Goal: Check status: Check status

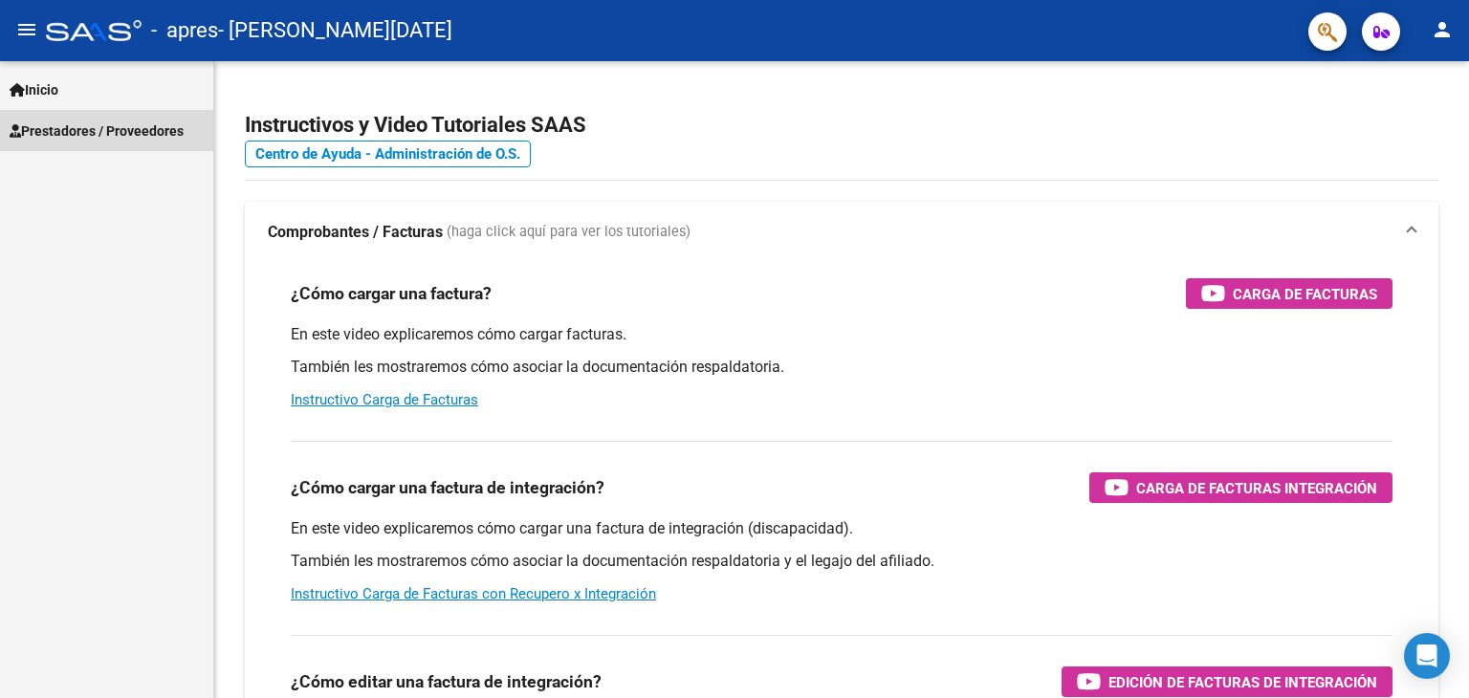
click at [66, 135] on span "Prestadores / Proveedores" at bounding box center [97, 131] width 174 height 21
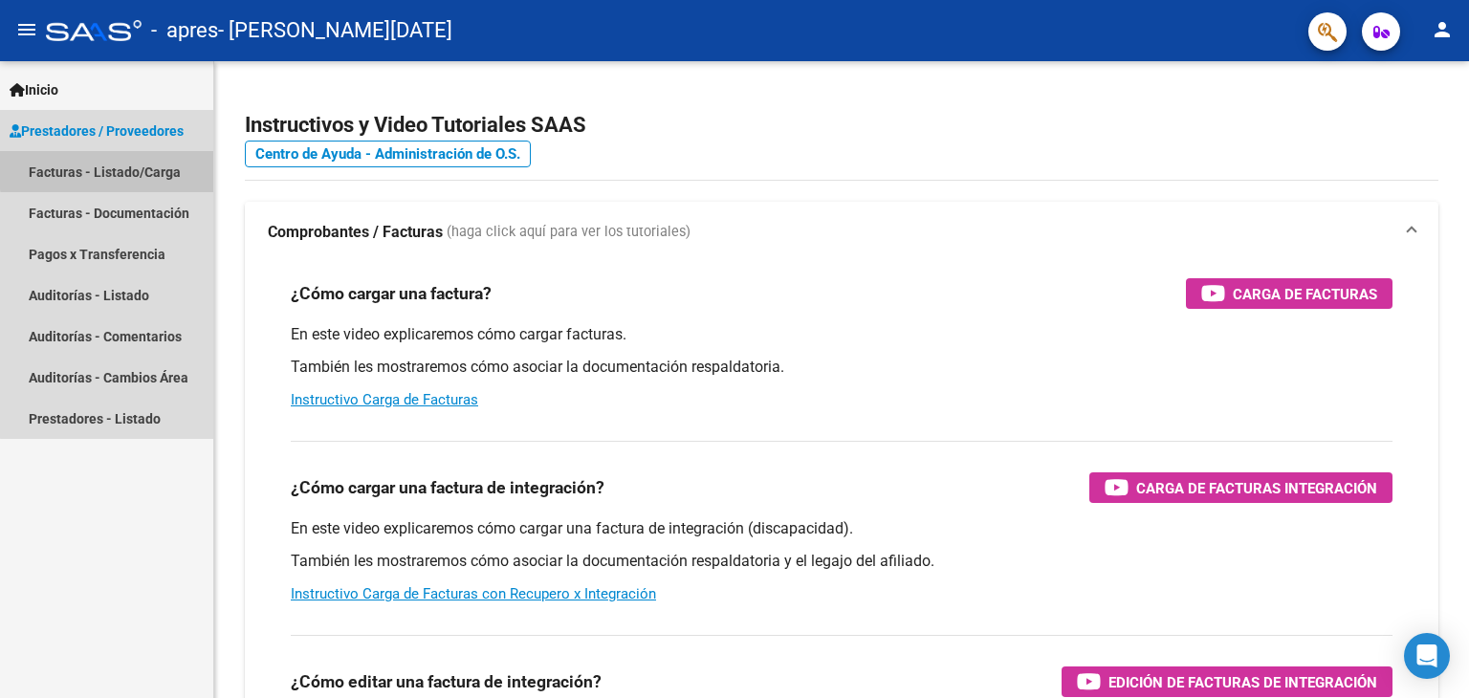
click at [126, 168] on link "Facturas - Listado/Carga" at bounding box center [106, 171] width 213 height 41
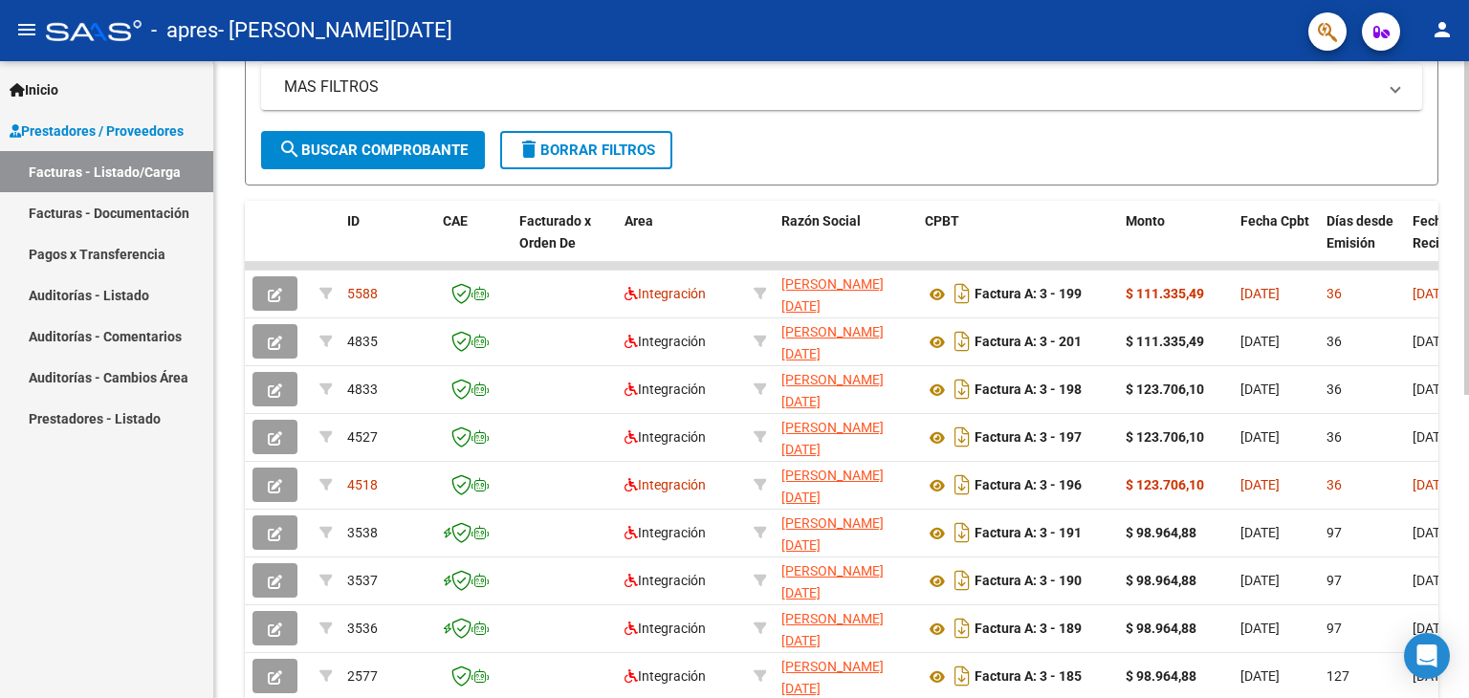
scroll to position [423, 0]
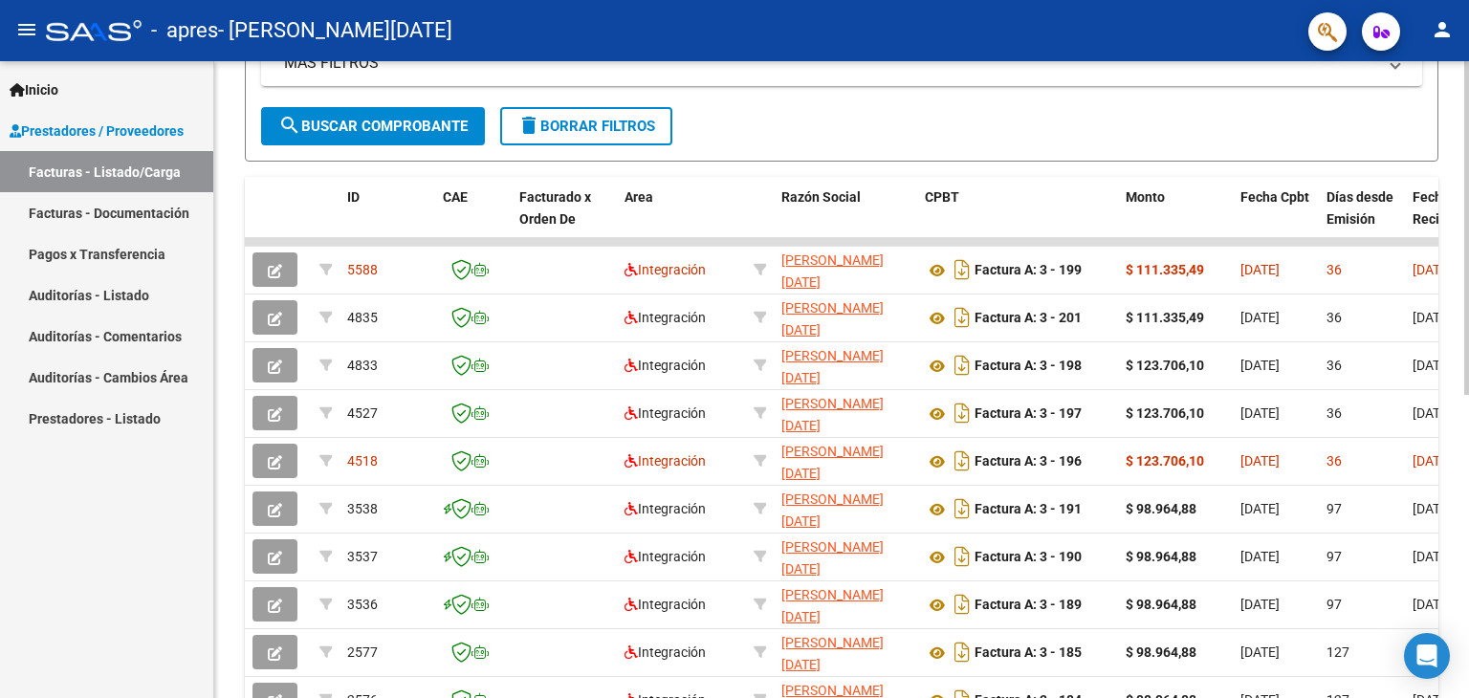
click at [1468, 362] on div at bounding box center [1466, 455] width 5 height 334
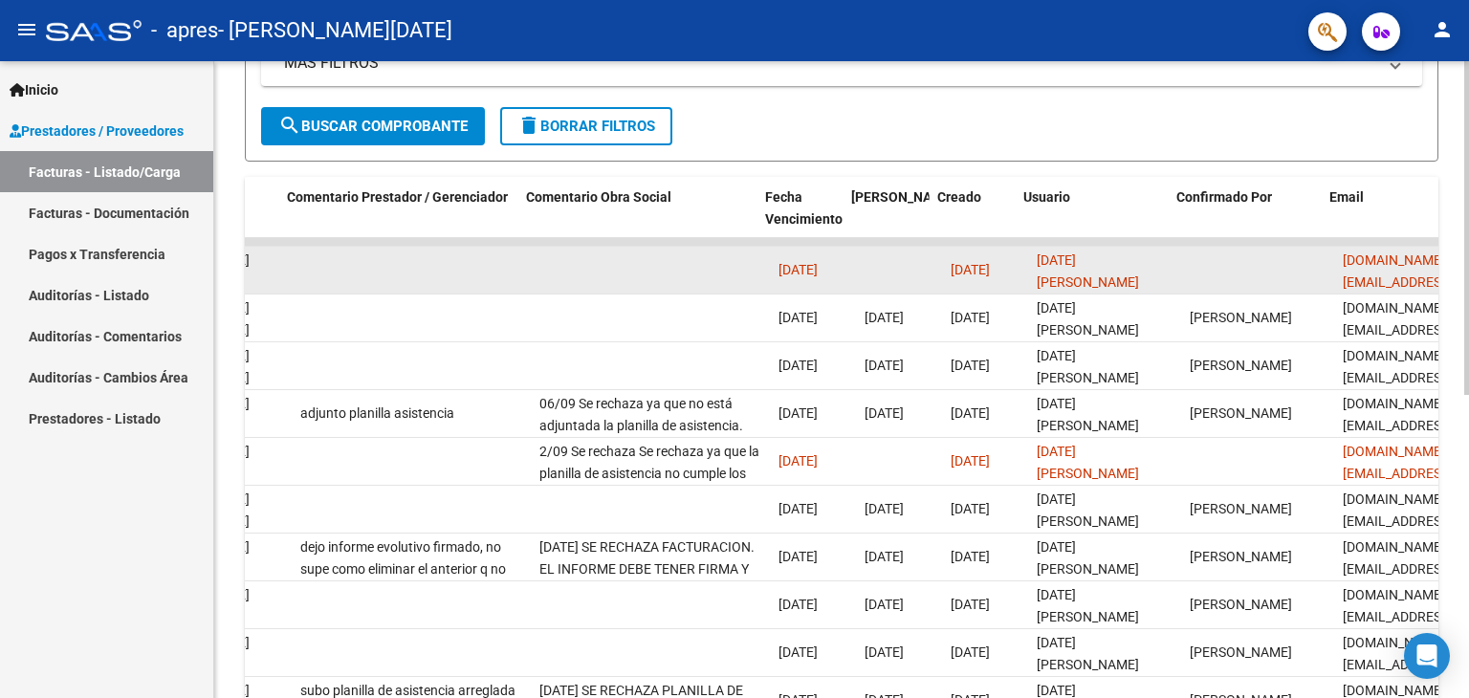
scroll to position [0, 2829]
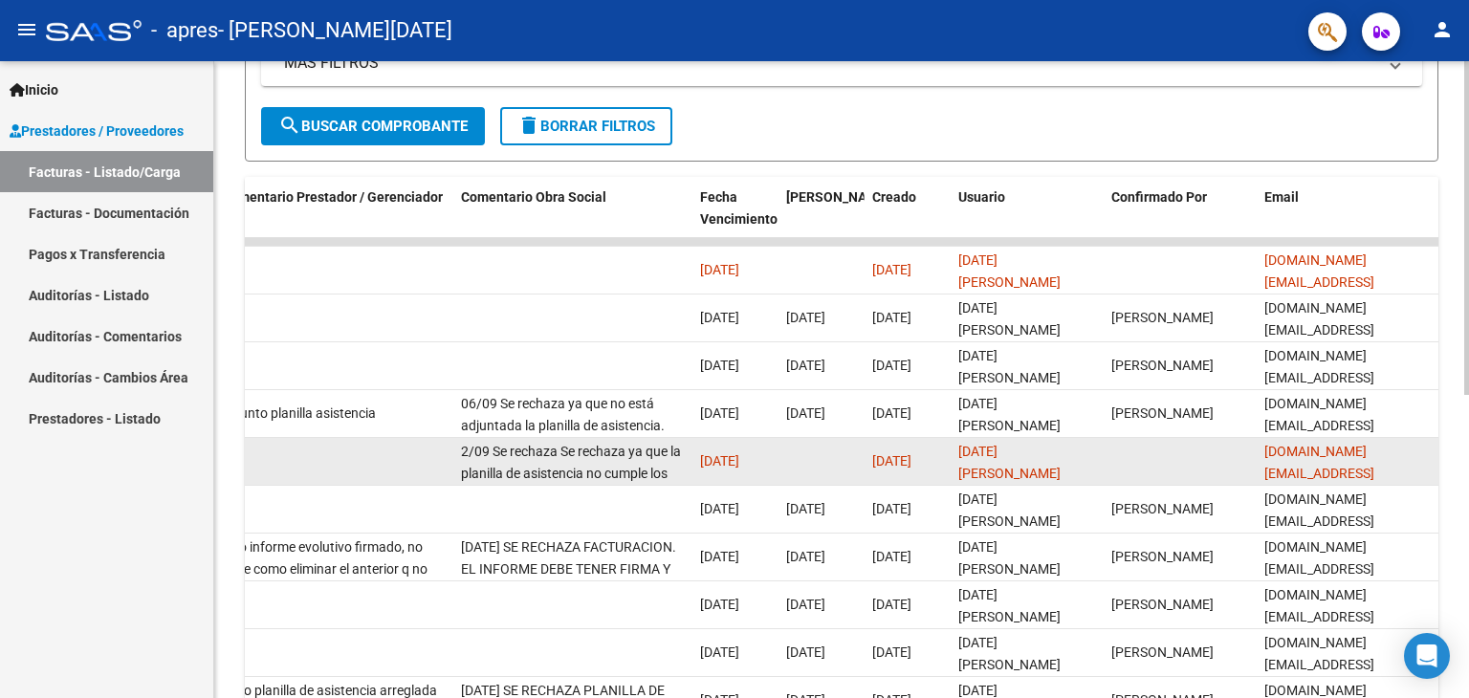
drag, startPoint x: 1113, startPoint y: 269, endPoint x: 404, endPoint y: 461, distance: 735.3
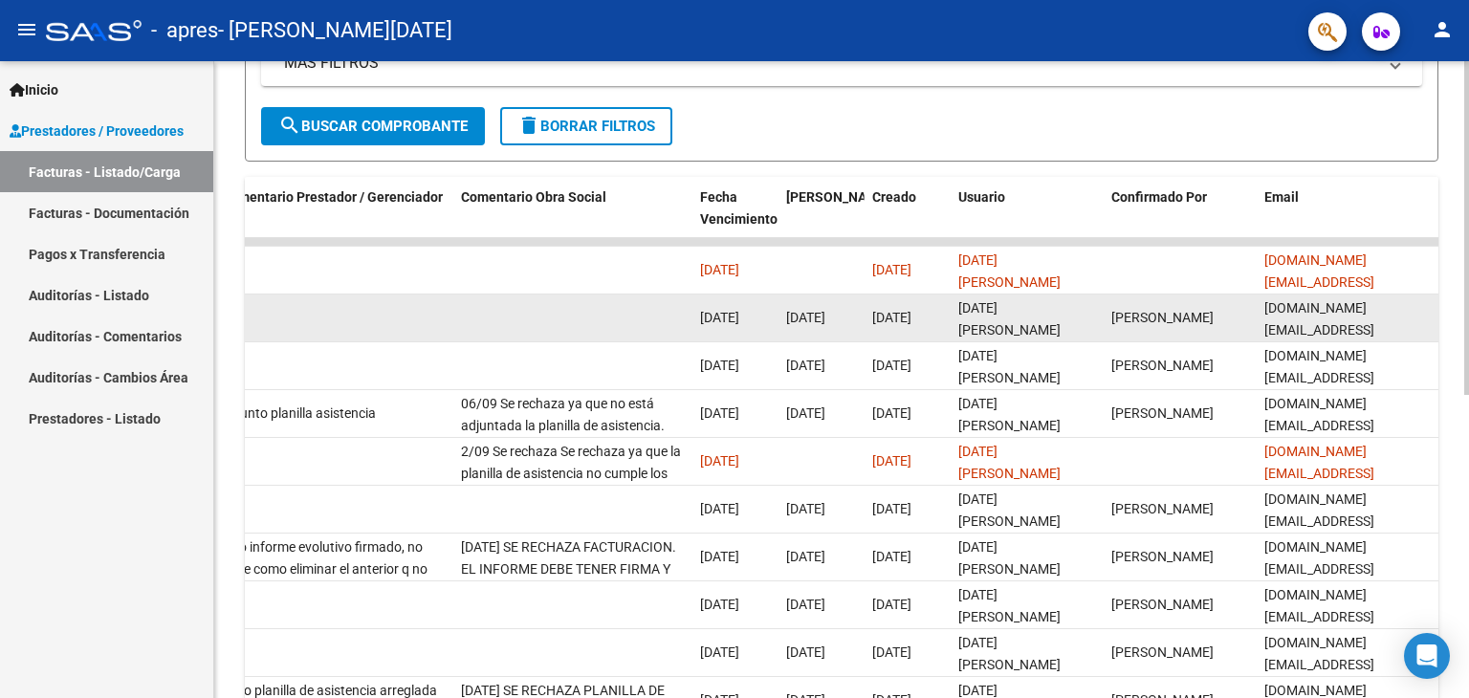
click at [692, 295] on datatable-body-cell "[DATE]" at bounding box center [735, 318] width 86 height 47
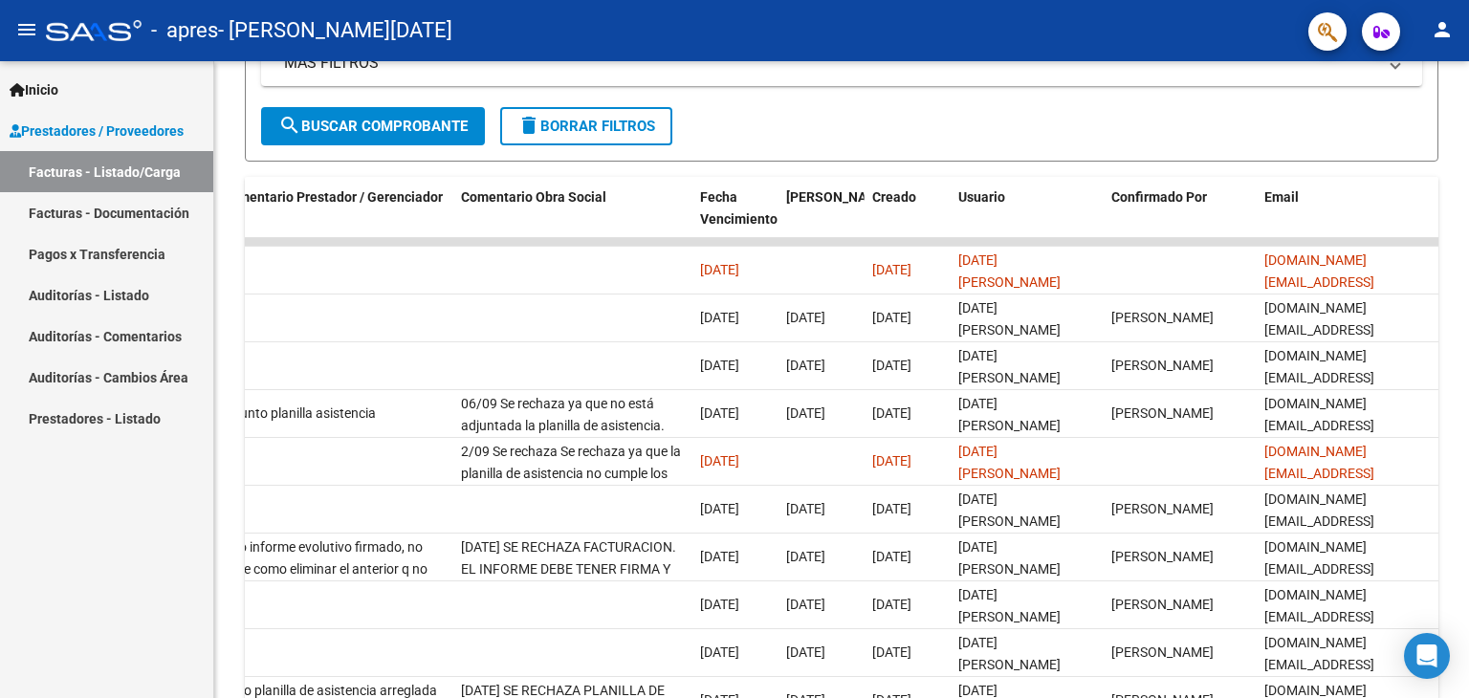
drag, startPoint x: 637, startPoint y: 269, endPoint x: 153, endPoint y: 273, distance: 484.0
click at [153, 273] on mat-sidenav-container "Inicio Instructivos Contacto OS Prestadores / Proveedores Facturas - Listado/Ca…" at bounding box center [734, 379] width 1469 height 637
drag, startPoint x: 264, startPoint y: 257, endPoint x: 165, endPoint y: 257, distance: 99.5
click at [165, 257] on mat-sidenav-container "Inicio Instructivos Contacto OS Prestadores / Proveedores Facturas - Listado/Ca…" at bounding box center [734, 379] width 1469 height 637
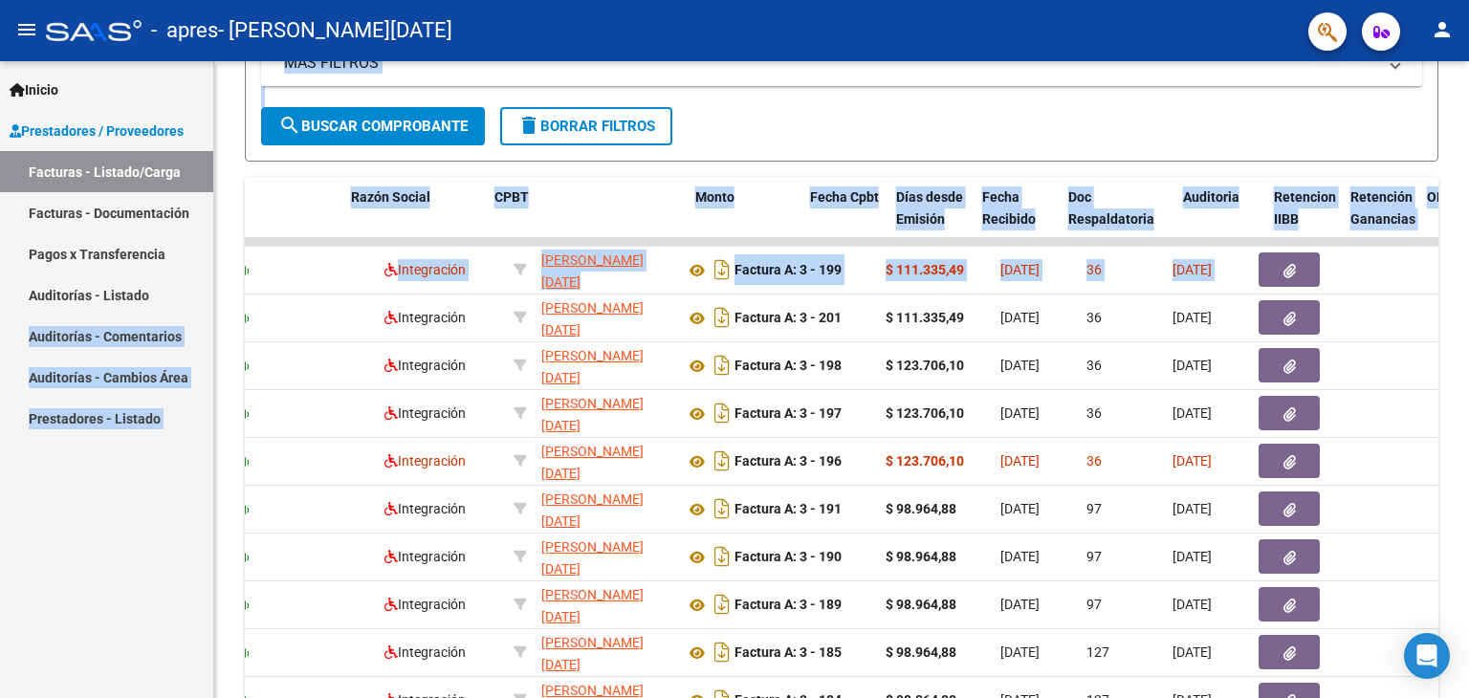
scroll to position [0, 0]
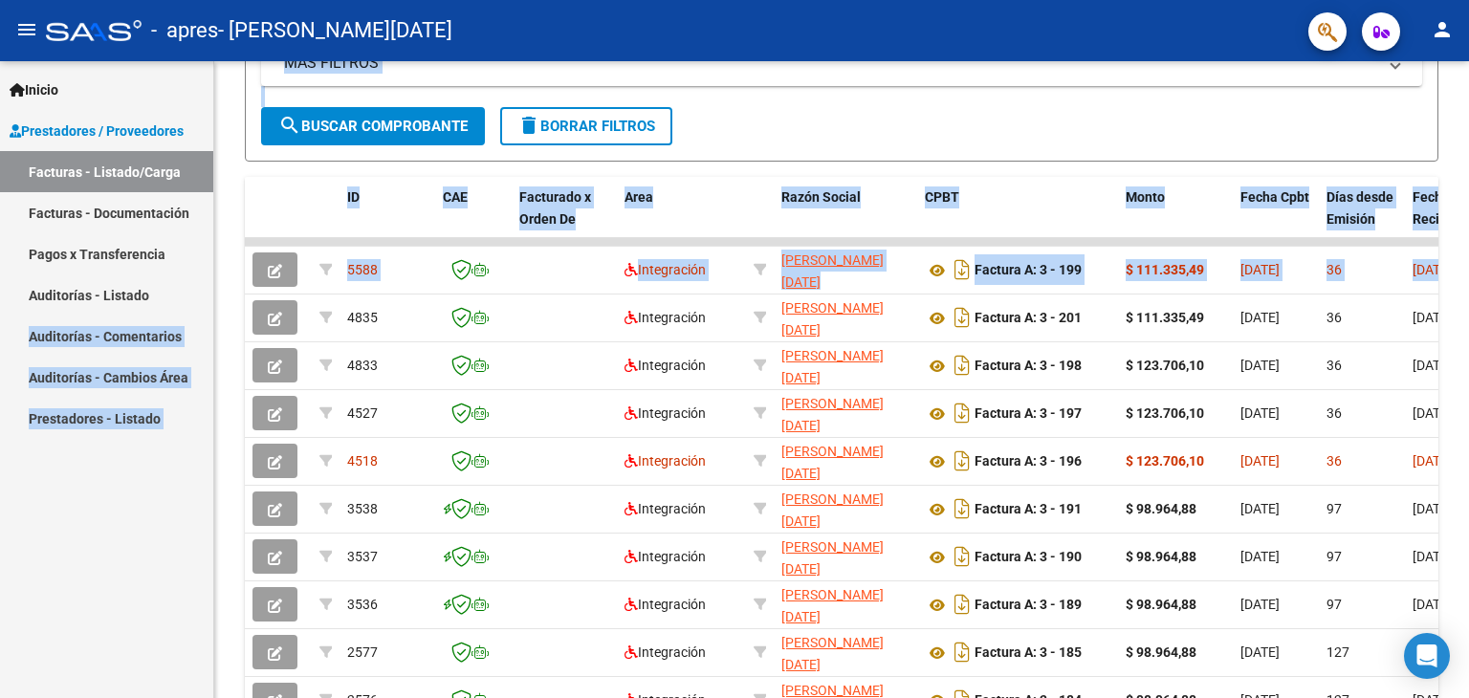
drag, startPoint x: 916, startPoint y: 265, endPoint x: 196, endPoint y: 304, distance: 721.3
click at [196, 304] on mat-sidenav-container "Inicio Instructivos Contacto OS Prestadores / Proveedores Facturas - Listado/Ca…" at bounding box center [734, 379] width 1469 height 637
